Goal: Task Accomplishment & Management: Use online tool/utility

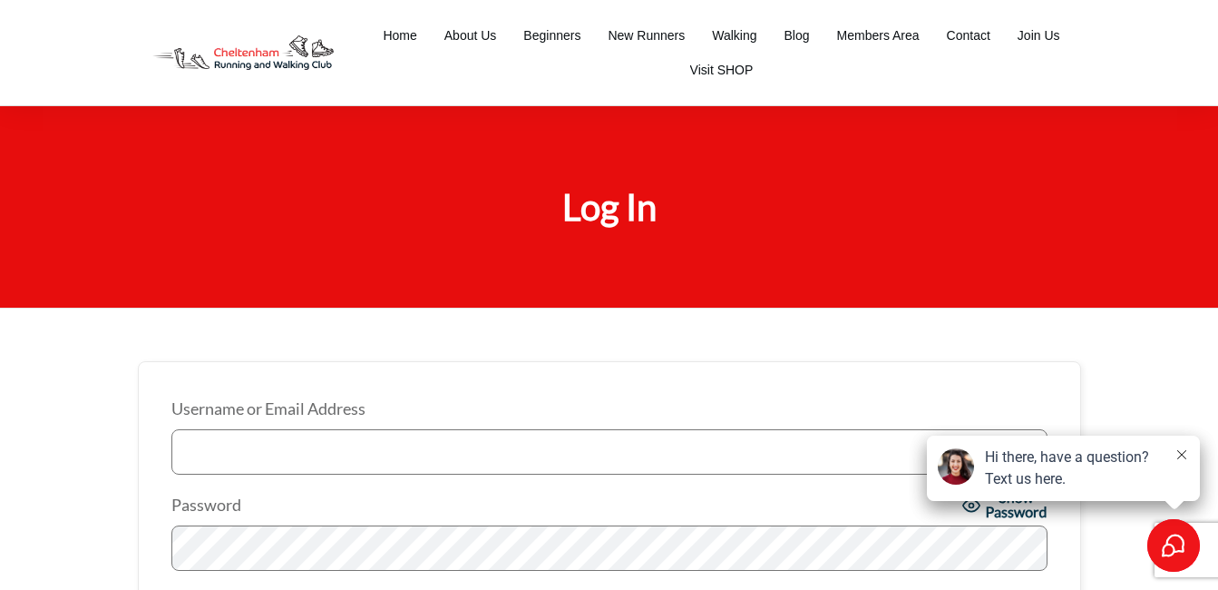
type input "[EMAIL_ADDRESS][DOMAIN_NAME]"
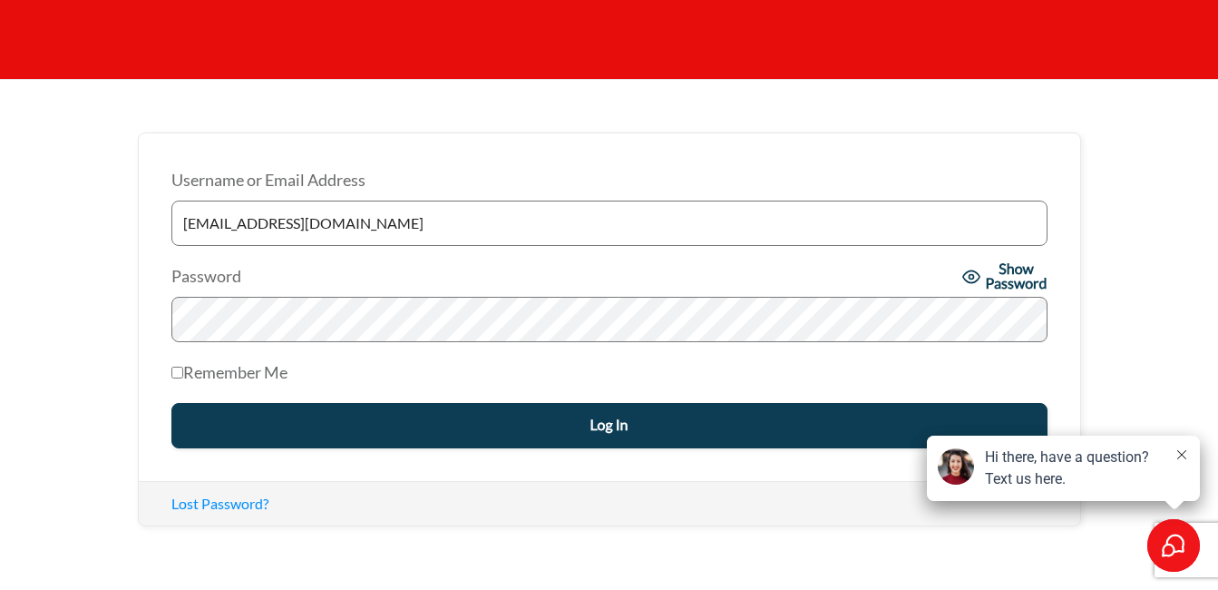
scroll to position [235, 0]
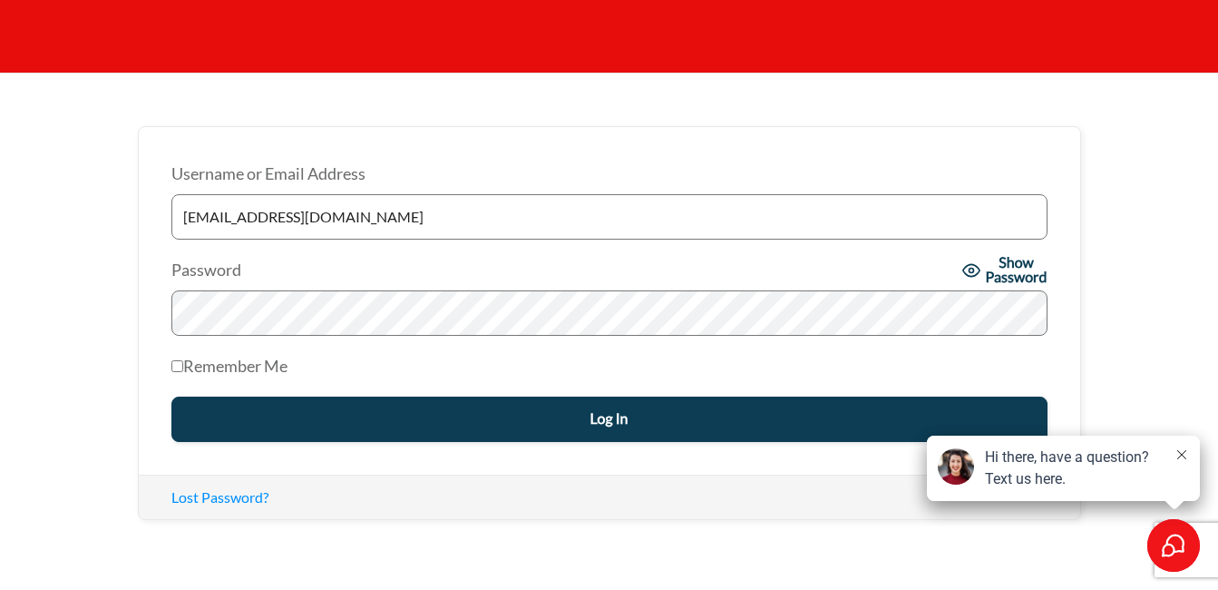
click at [176, 366] on input "Remember Me" at bounding box center [177, 366] width 12 height 12
checkbox input "true"
click at [458, 424] on input "Log In" at bounding box center [609, 418] width 876 height 45
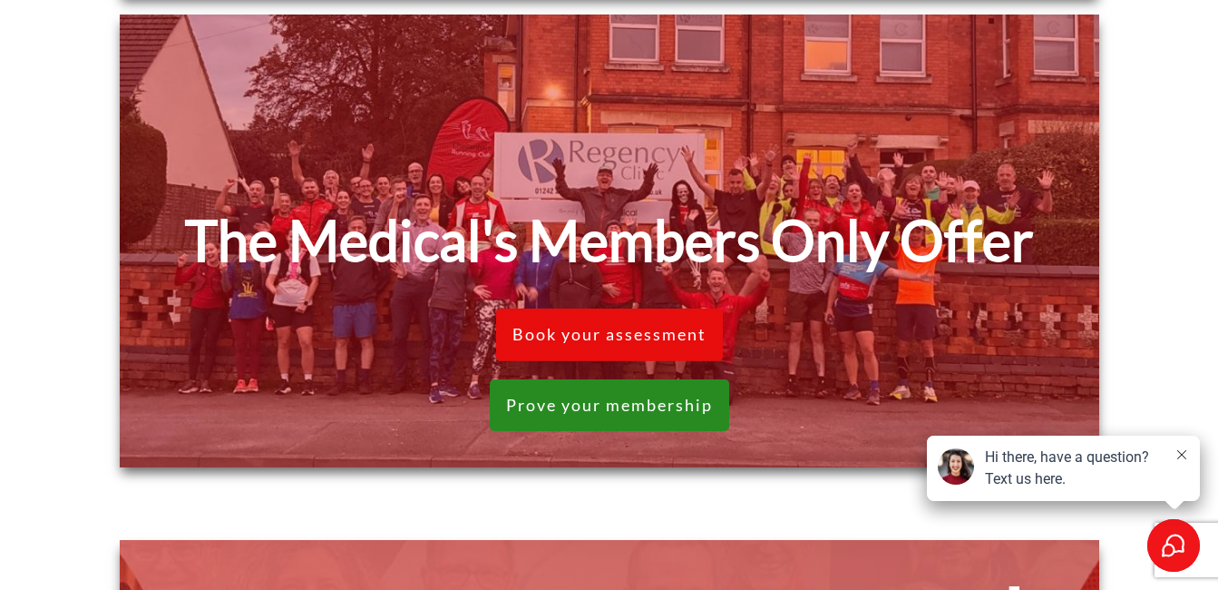
scroll to position [1681, 0]
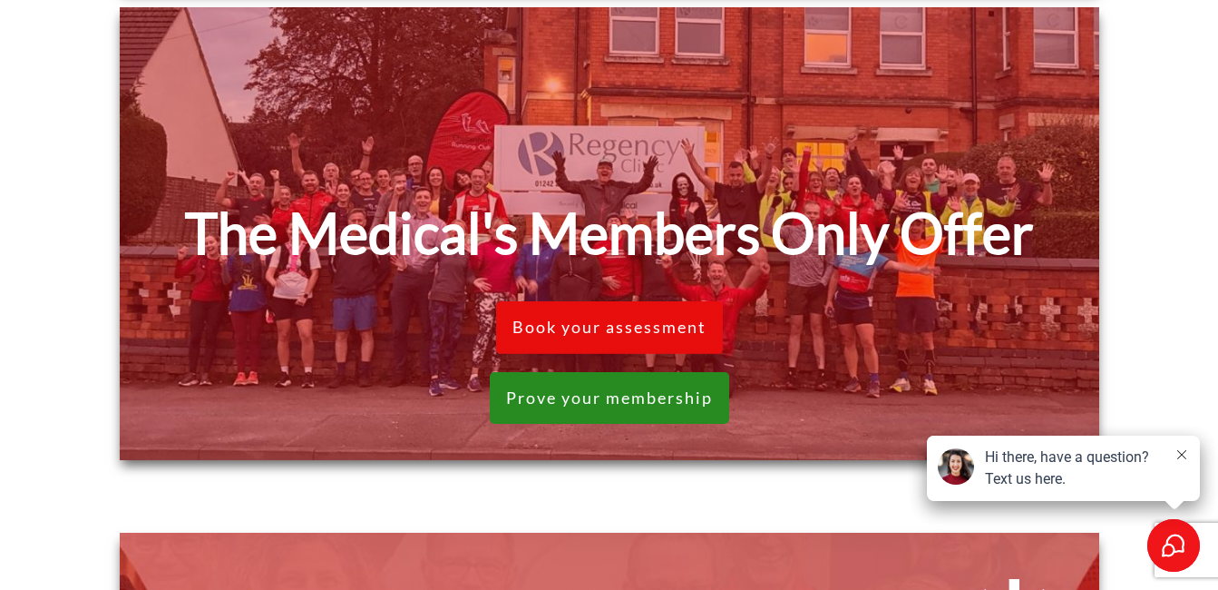
click at [913, 240] on strong "The Medical's Members Only Offer" at bounding box center [609, 233] width 849 height 66
click at [653, 393] on span "Prove your membership" at bounding box center [609, 398] width 207 height 20
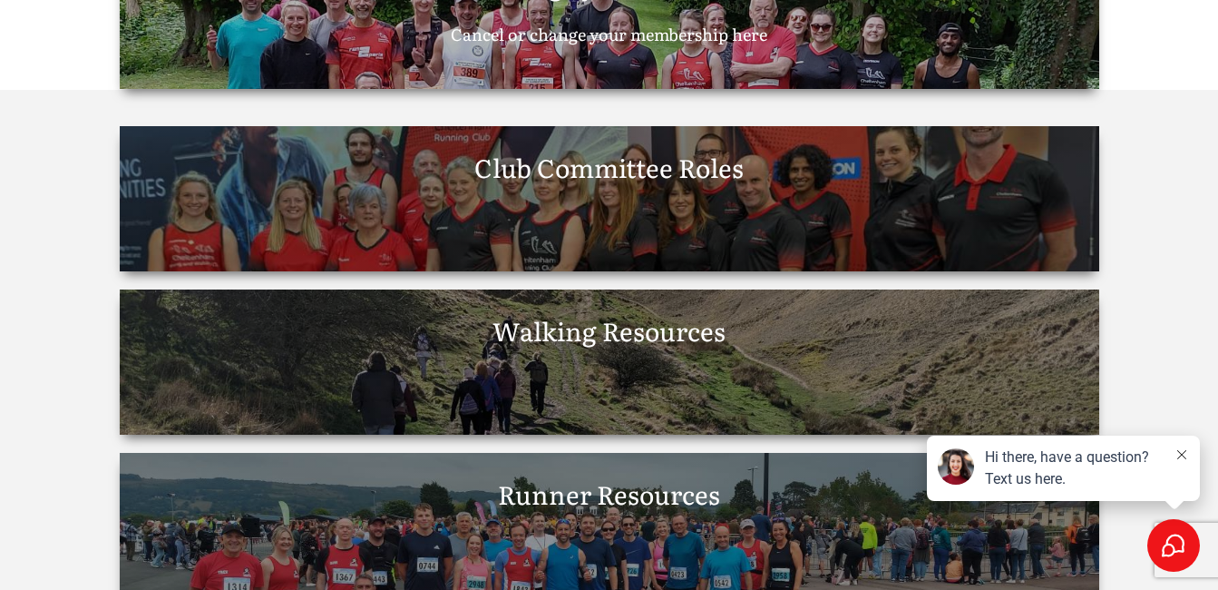
scroll to position [2733, 0]
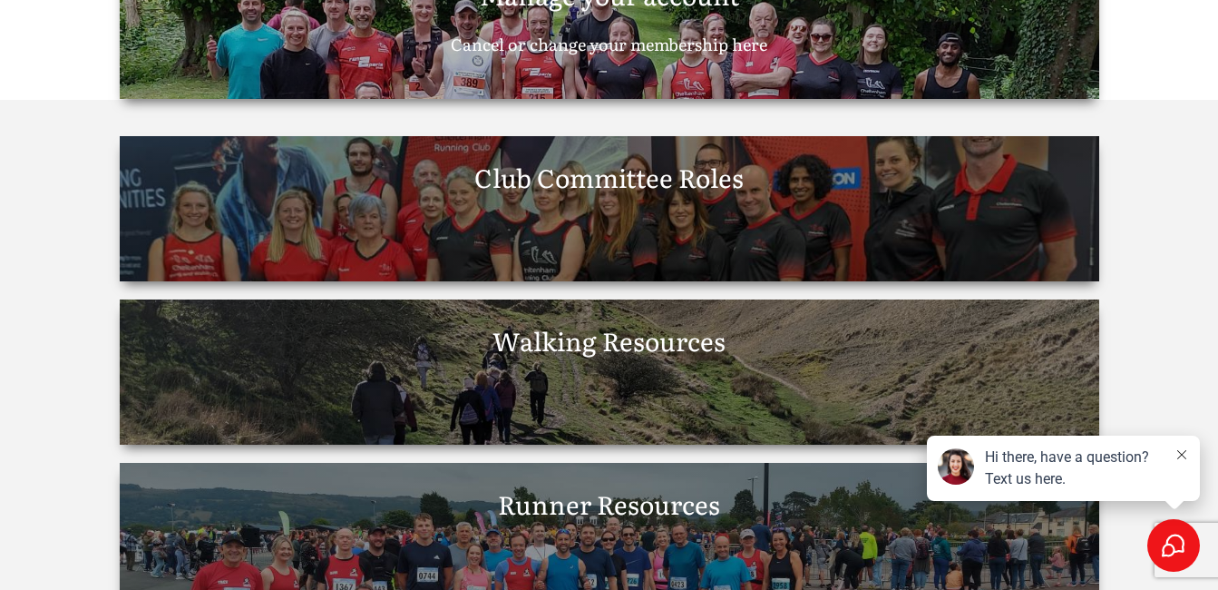
click at [640, 357] on span "Walking Resources" at bounding box center [609, 340] width 233 height 38
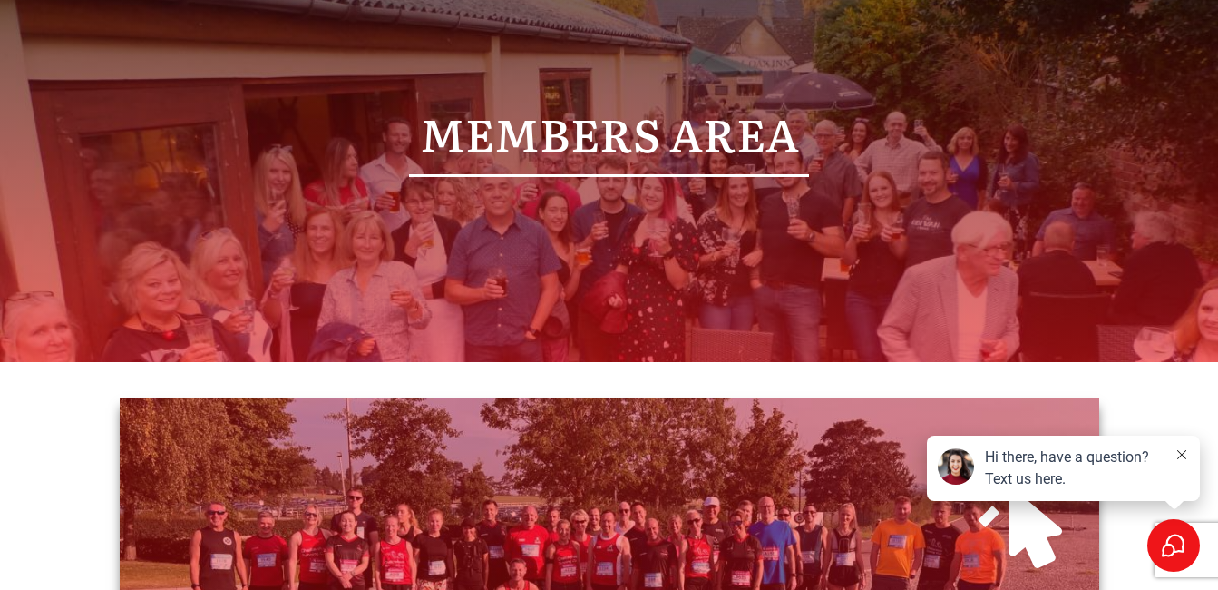
scroll to position [0, 0]
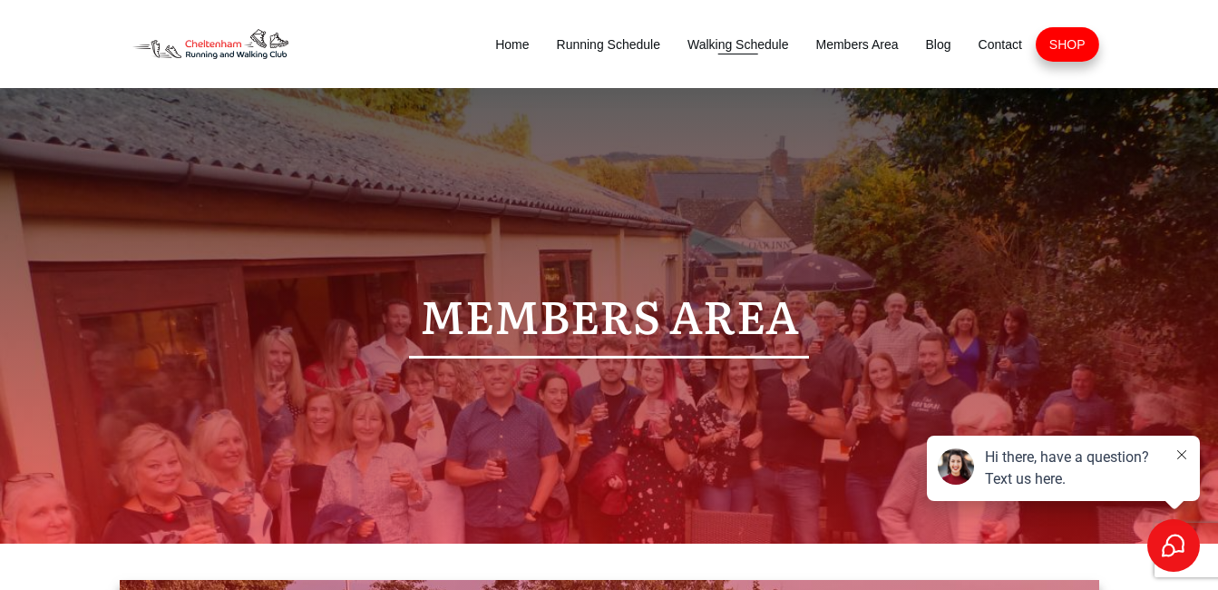
click at [739, 42] on span "Walking Schedule" at bounding box center [739, 44] width 102 height 25
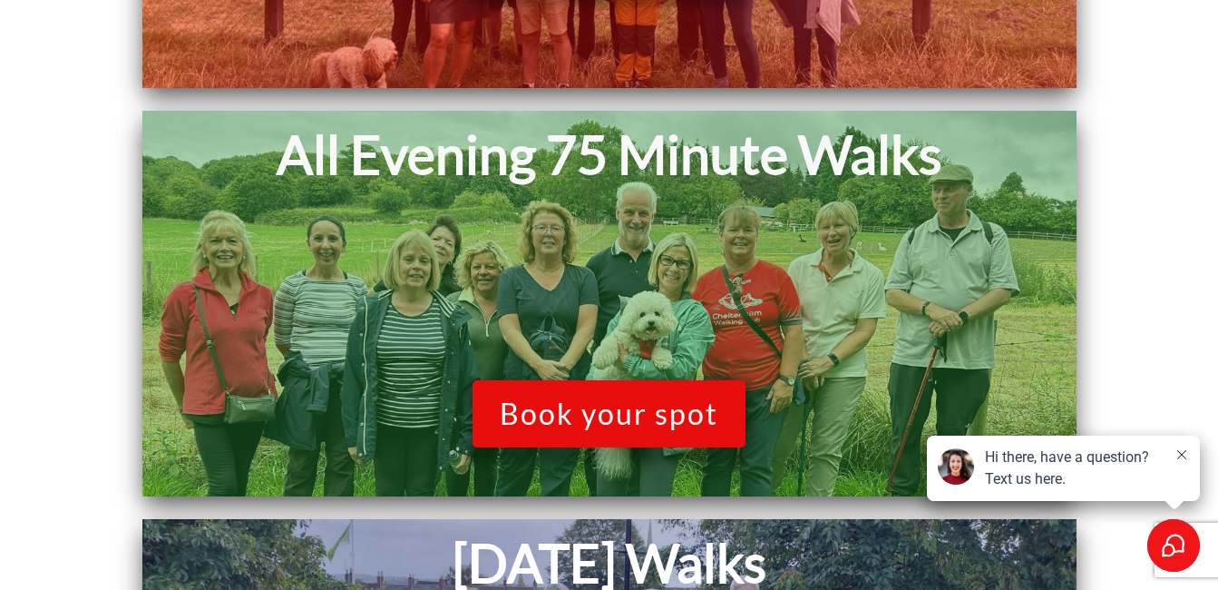
scroll to position [2089, 0]
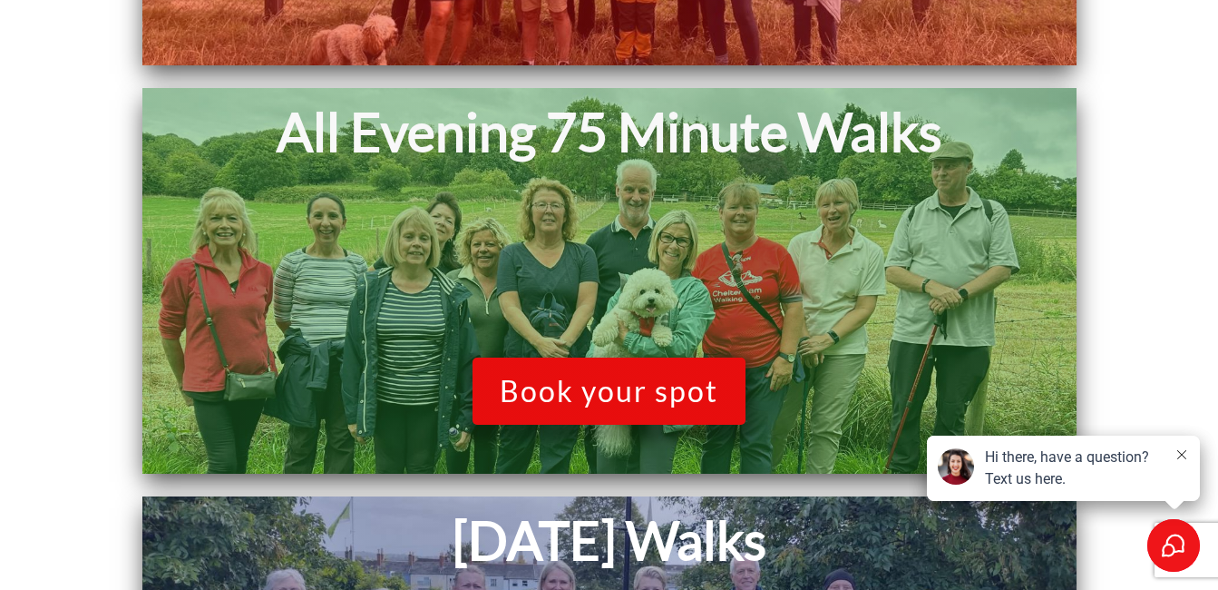
click at [605, 386] on span "Book your spot" at bounding box center [609, 391] width 219 height 34
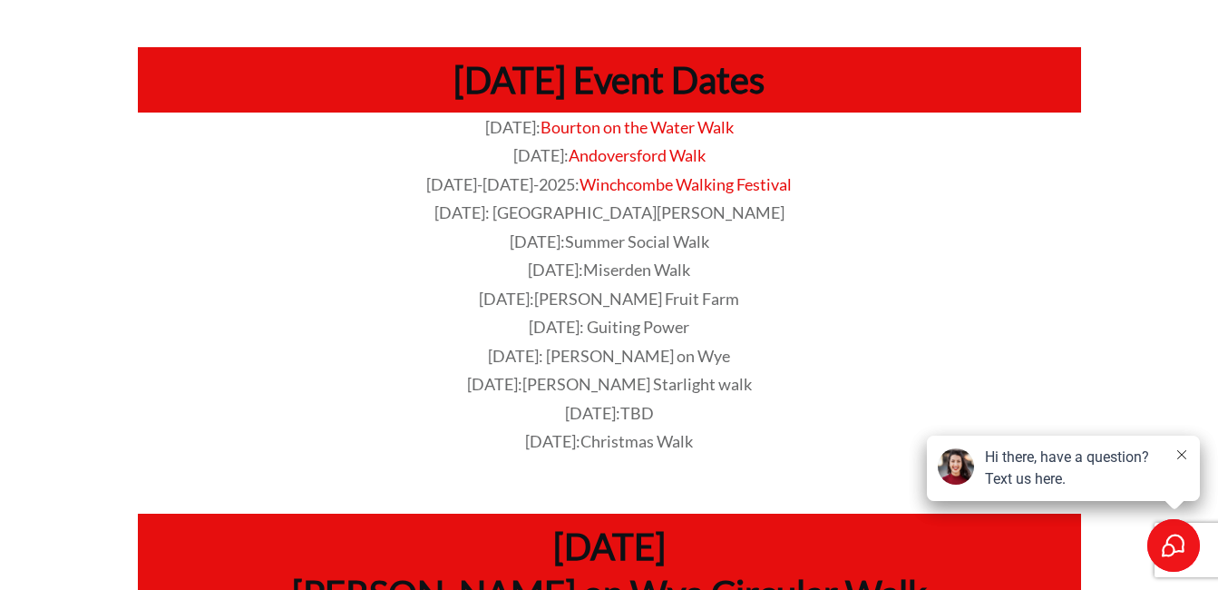
scroll to position [182, 0]
